Goal: Entertainment & Leisure: Consume media (video, audio)

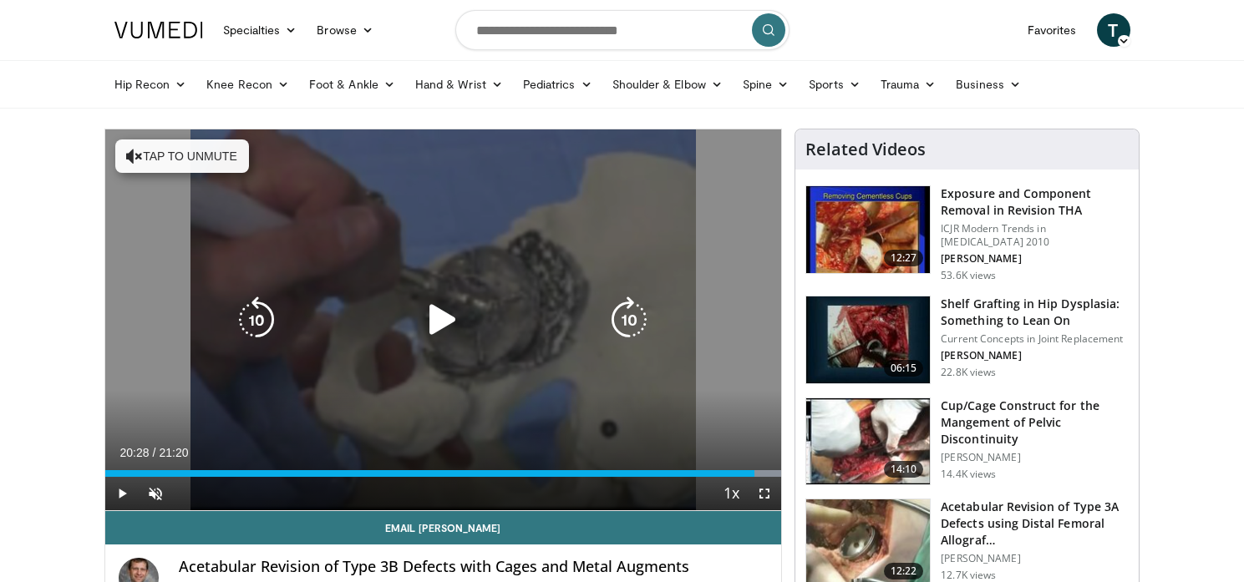
click at [364, 214] on div "10 seconds Tap to unmute" at bounding box center [443, 319] width 677 height 381
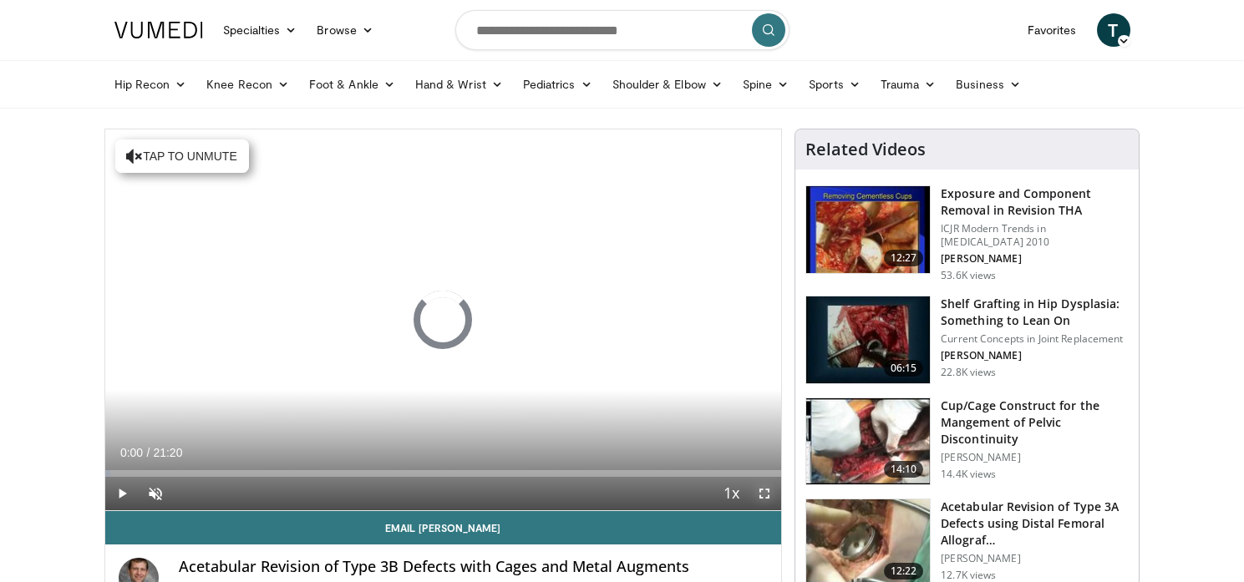
click at [759, 497] on span "Video Player" at bounding box center [764, 493] width 33 height 33
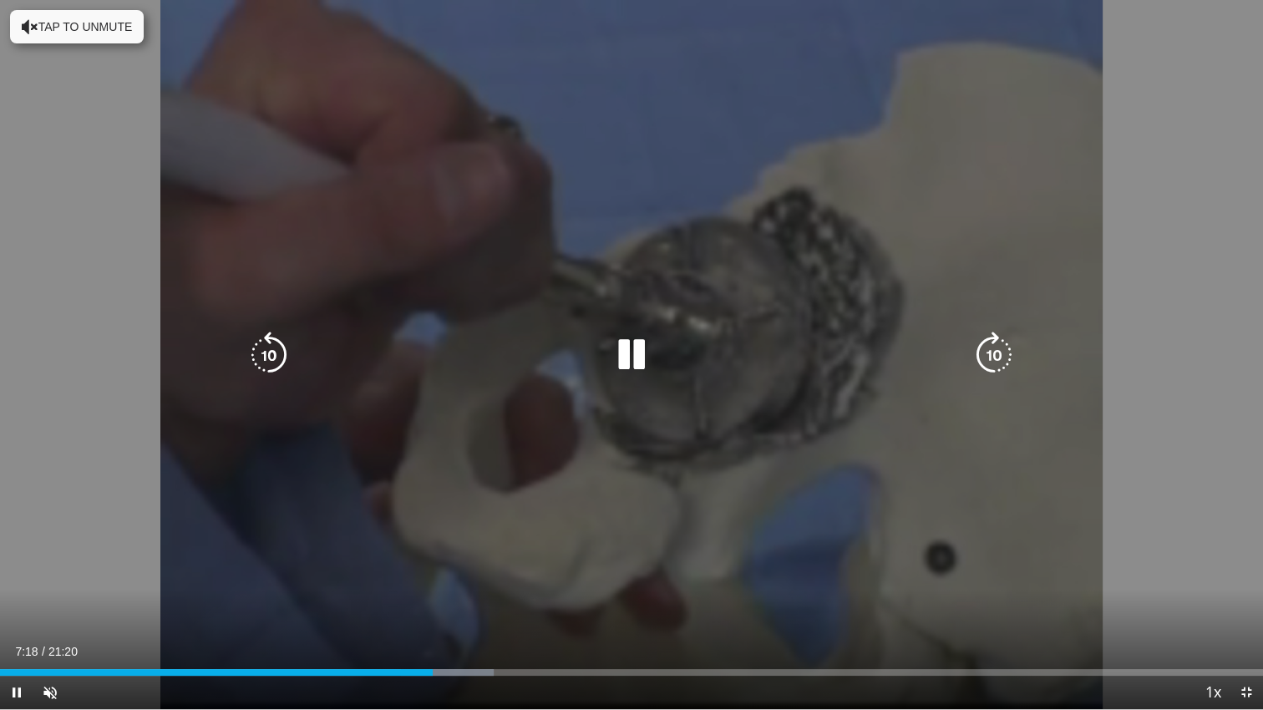
click at [713, 523] on div "10 seconds Tap to unmute" at bounding box center [631, 354] width 1263 height 709
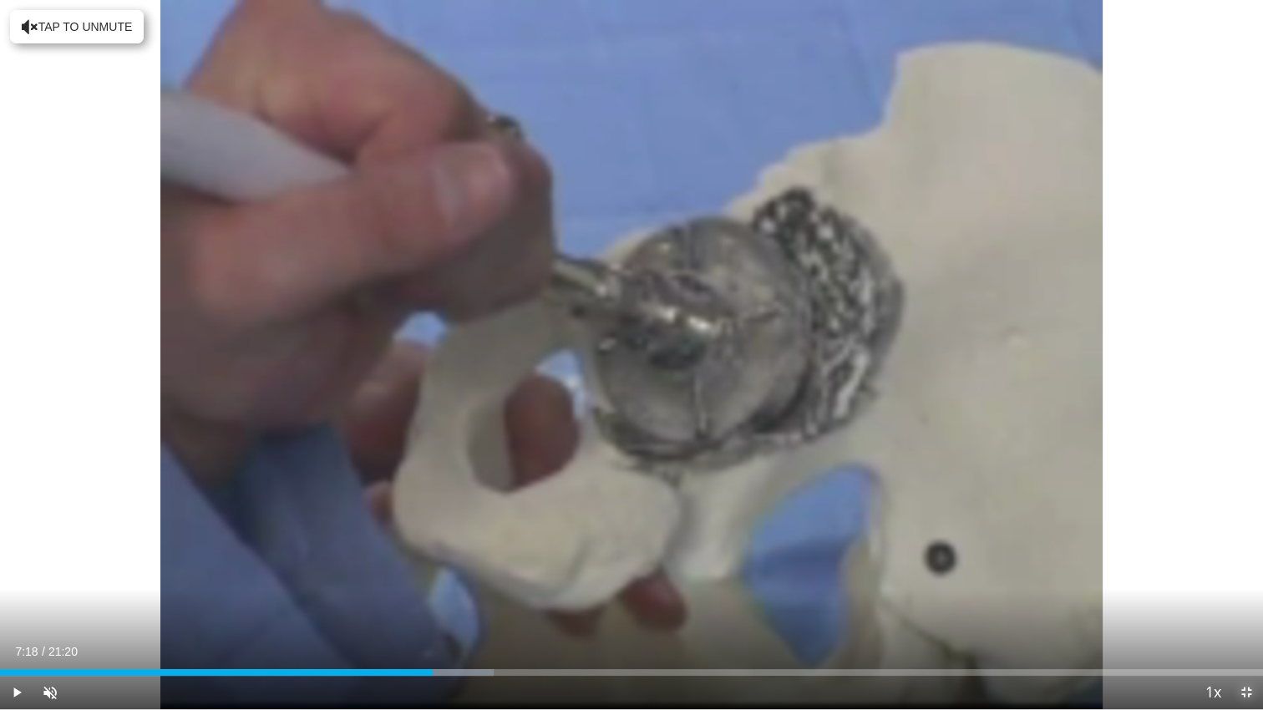
click at [1247, 581] on span "Video Player" at bounding box center [1246, 692] width 33 height 33
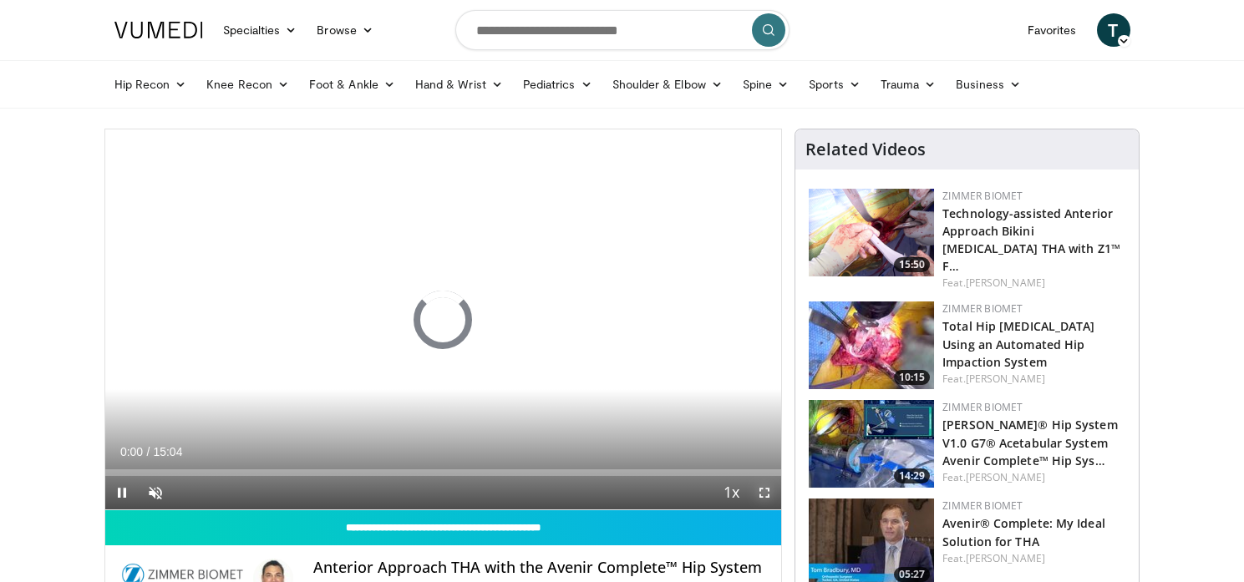
click at [759, 492] on span "Video Player" at bounding box center [764, 492] width 33 height 33
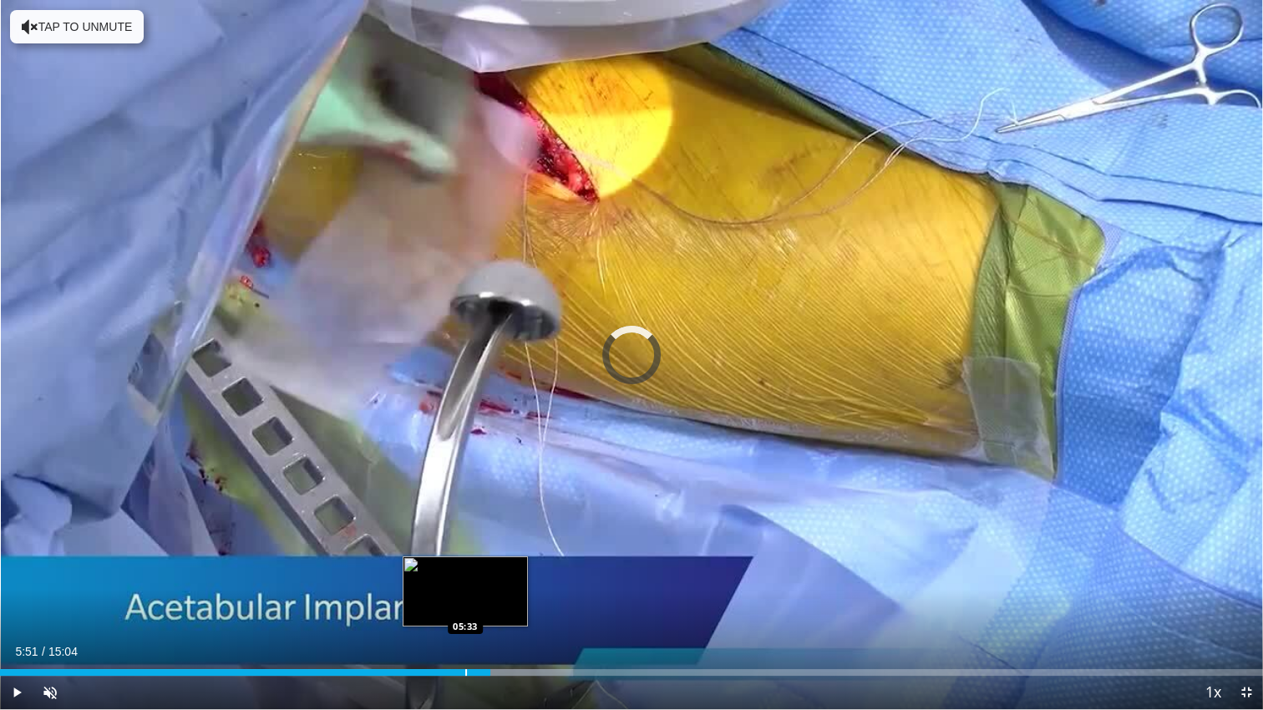
click at [465, 581] on div "Progress Bar" at bounding box center [466, 672] width 2 height 7
click at [442, 581] on div "Progress Bar" at bounding box center [443, 672] width 2 height 7
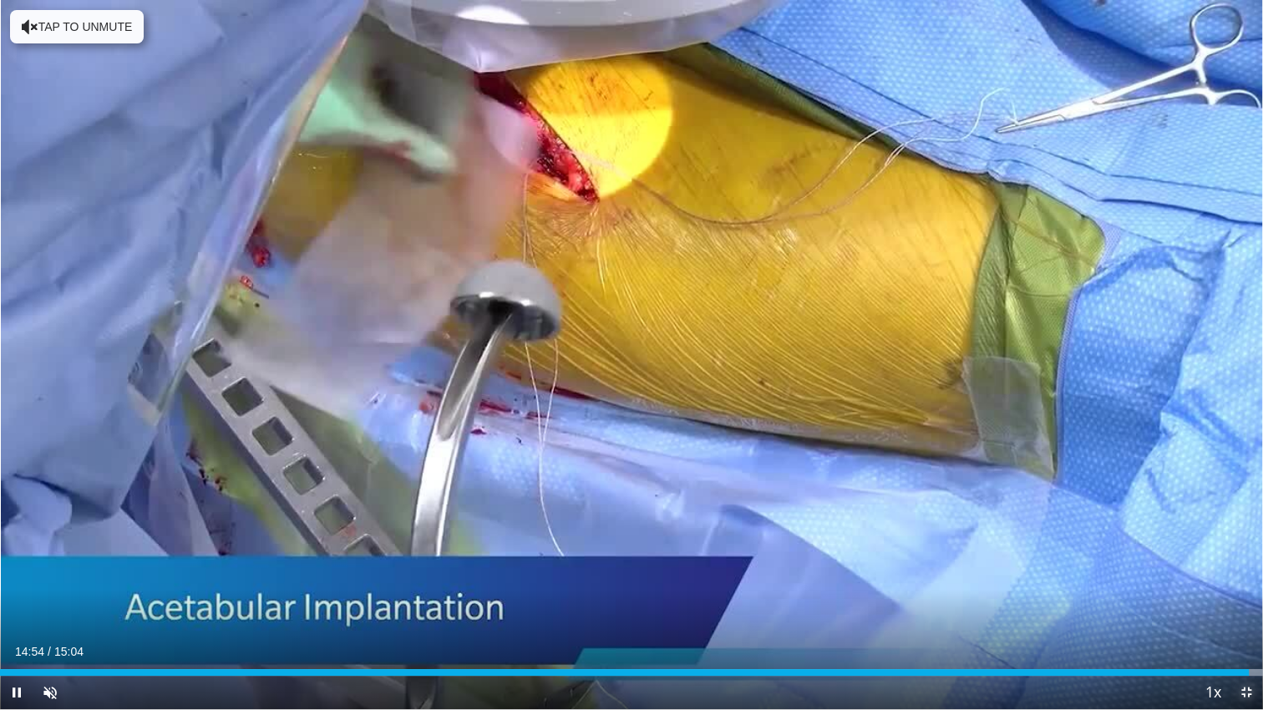
click at [1243, 581] on span "Video Player" at bounding box center [1246, 692] width 33 height 33
